Goal: Information Seeking & Learning: Learn about a topic

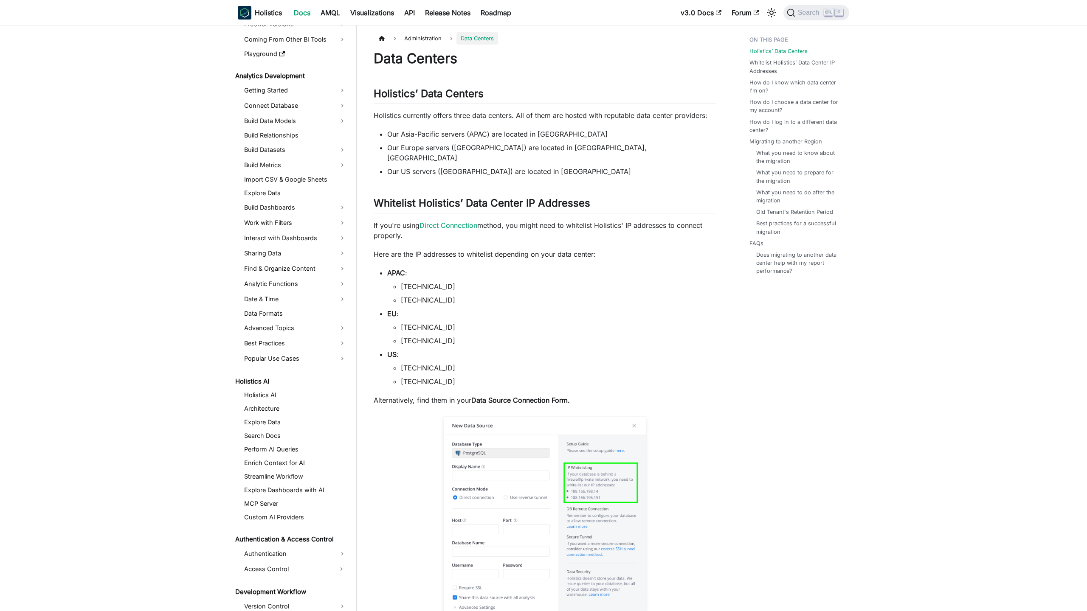
scroll to position [681, 0]
